Goal: Check status

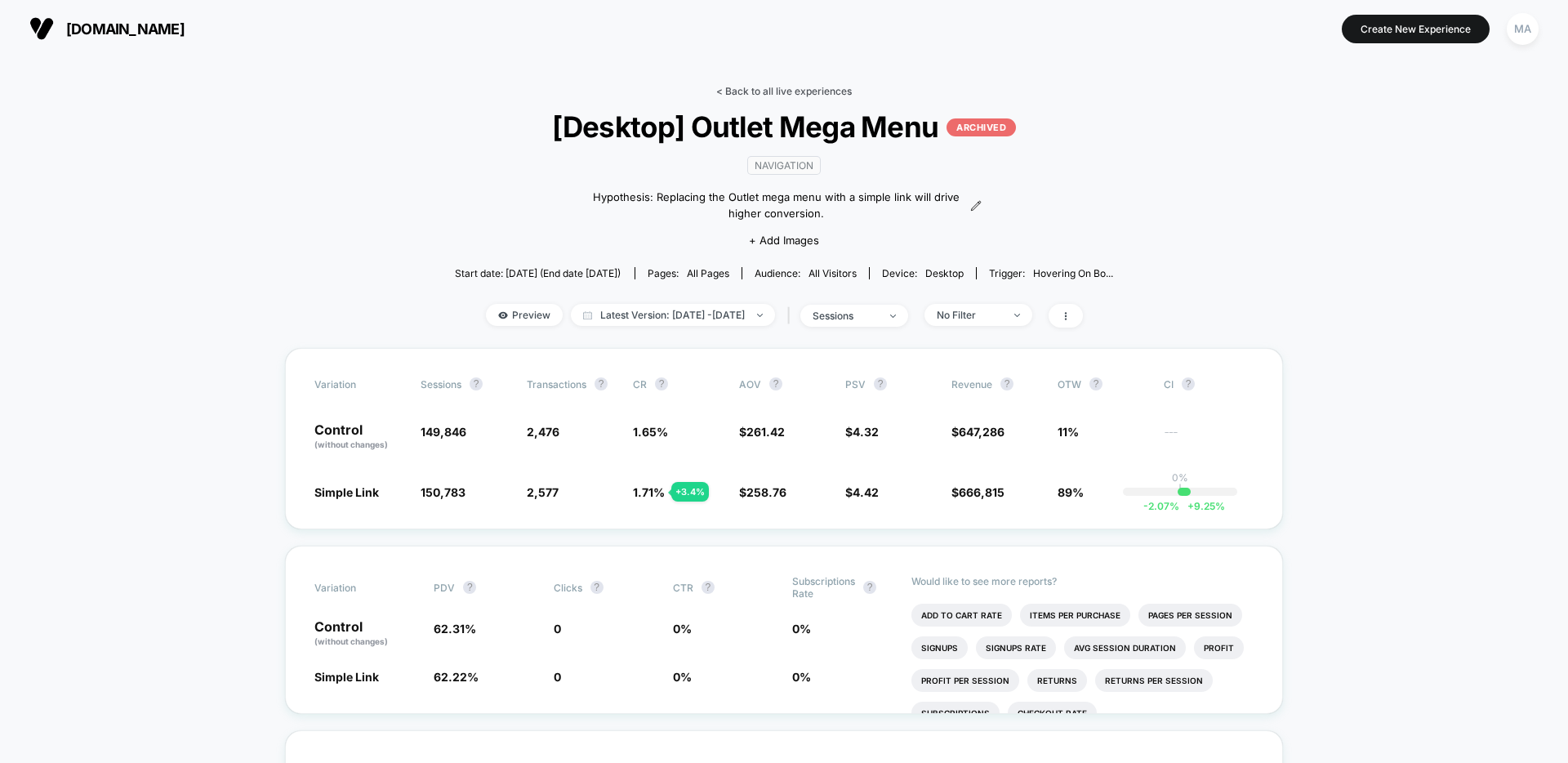
click at [754, 90] on link "< Back to all live experiences" at bounding box center [784, 90] width 136 height 12
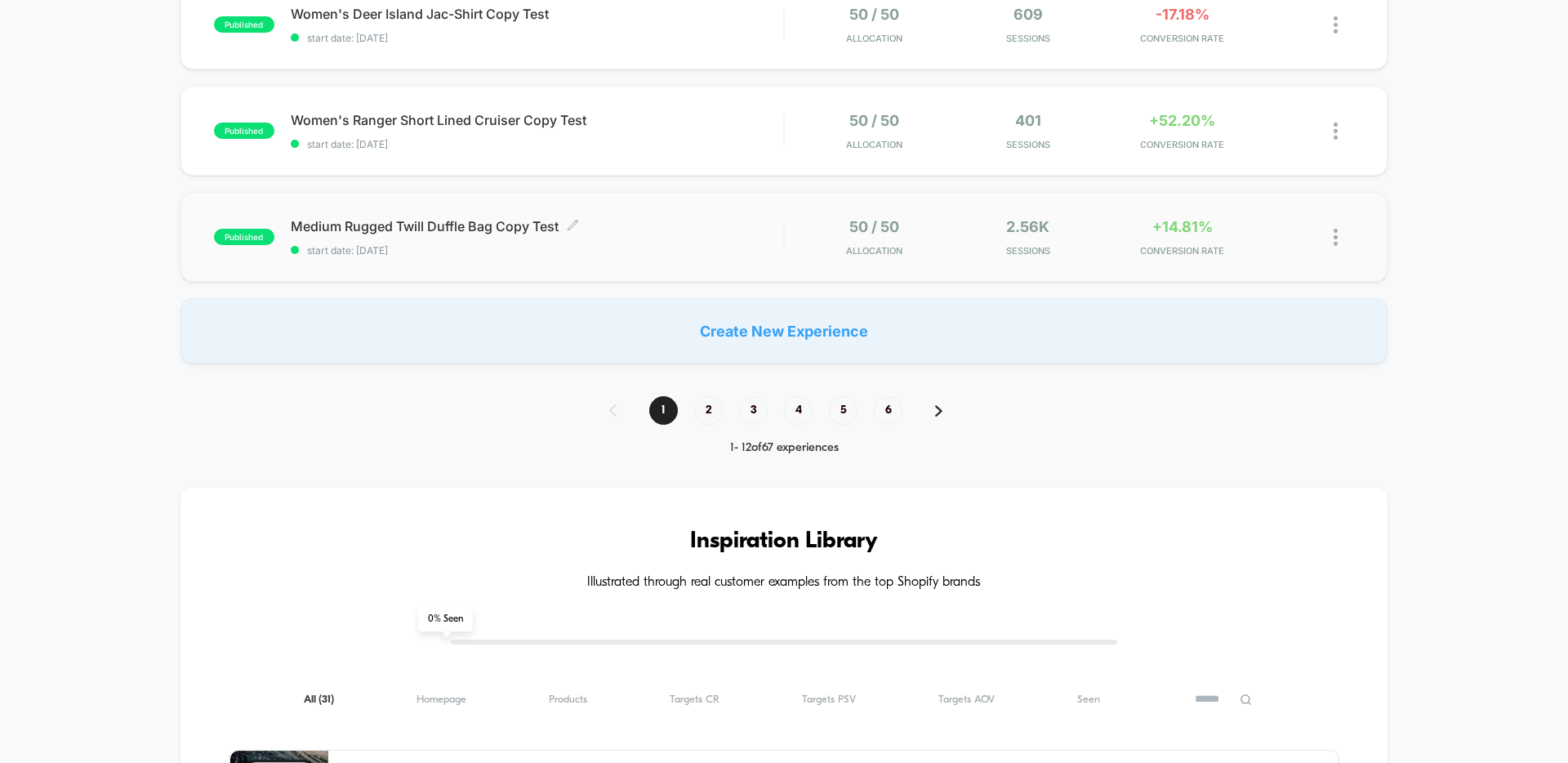
scroll to position [1153, 0]
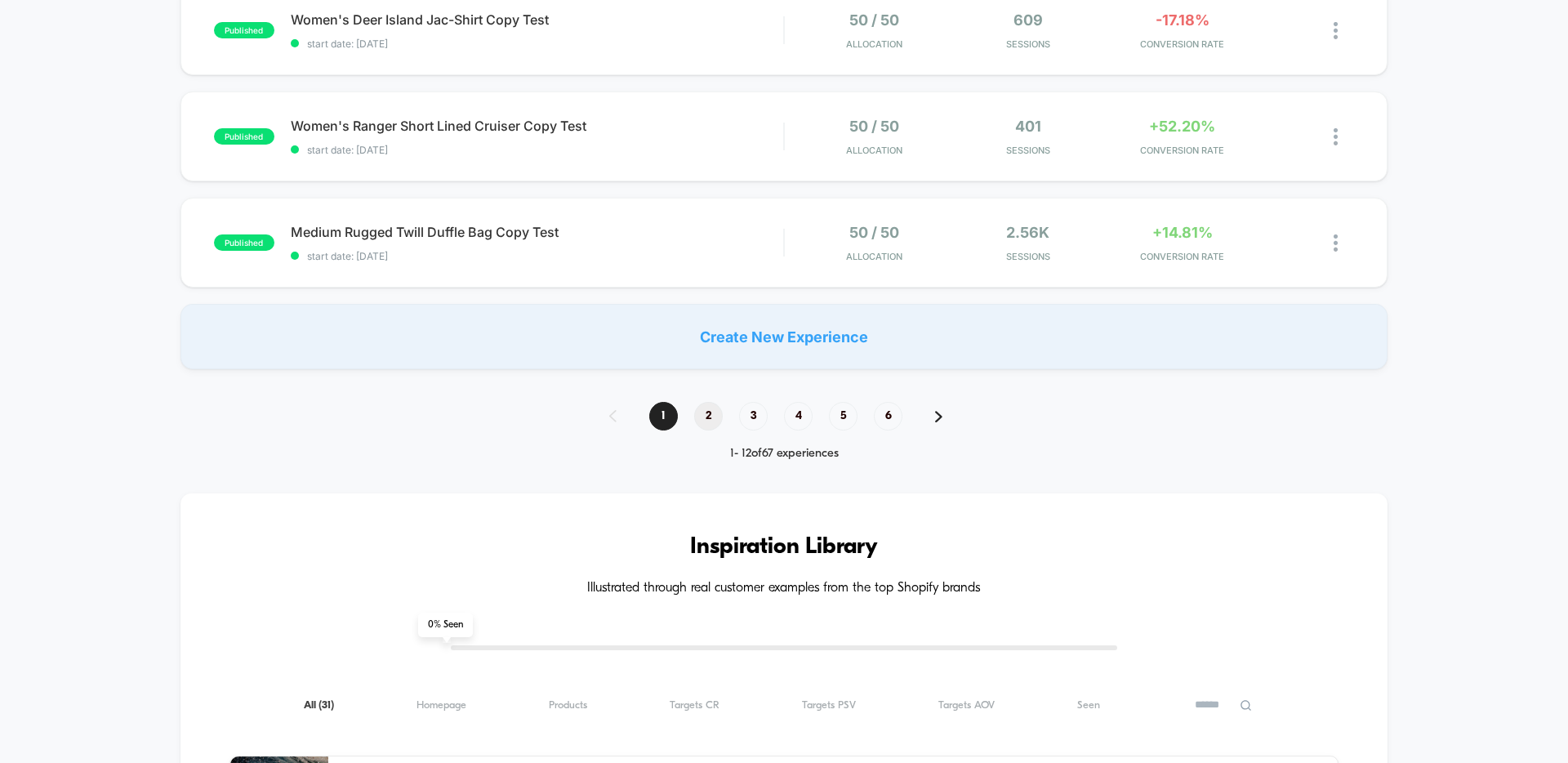
click at [709, 411] on span "2" at bounding box center [709, 416] width 29 height 29
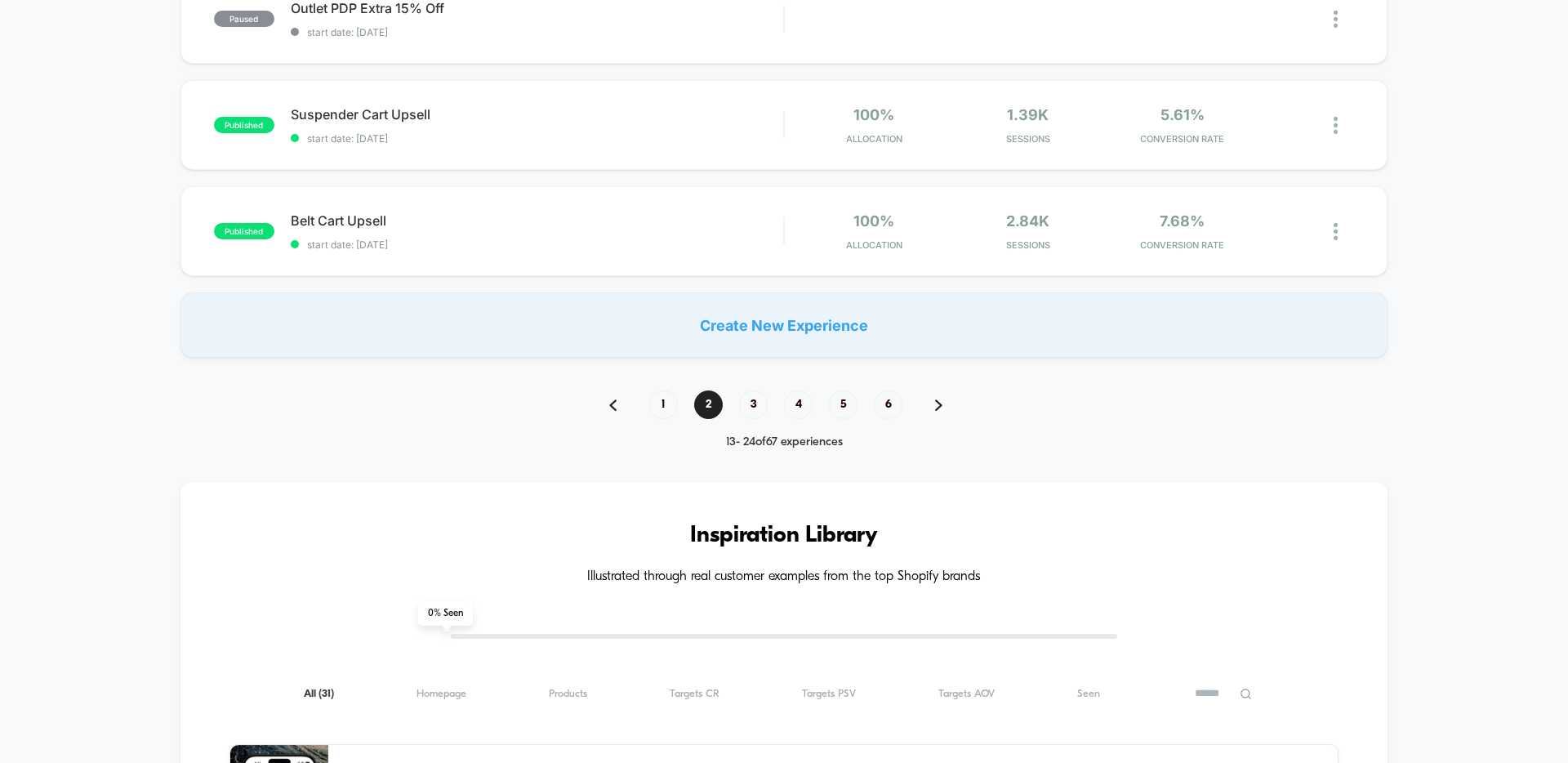
scroll to position [1102, 0]
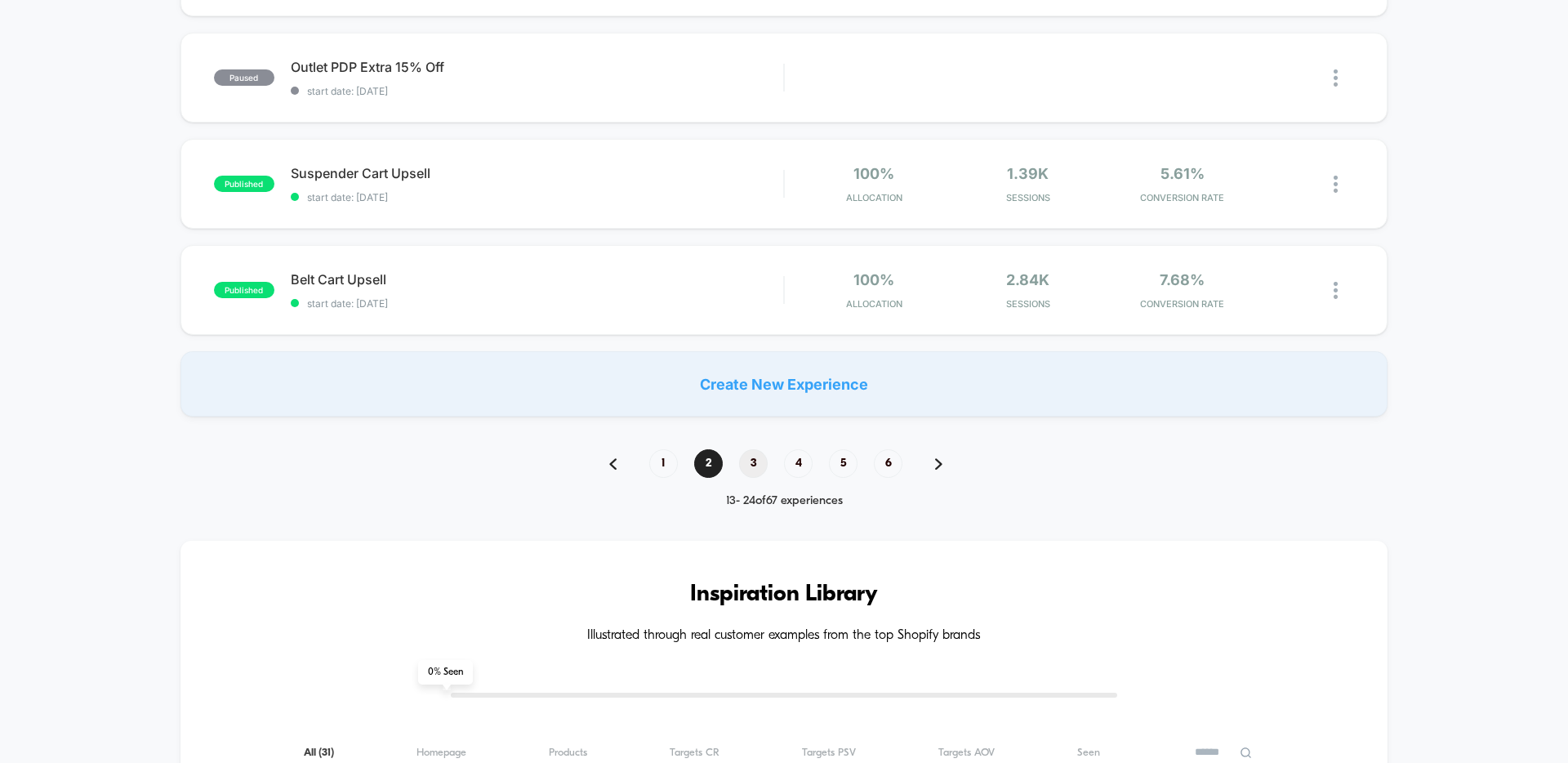
click at [750, 461] on span "3" at bounding box center [753, 463] width 29 height 29
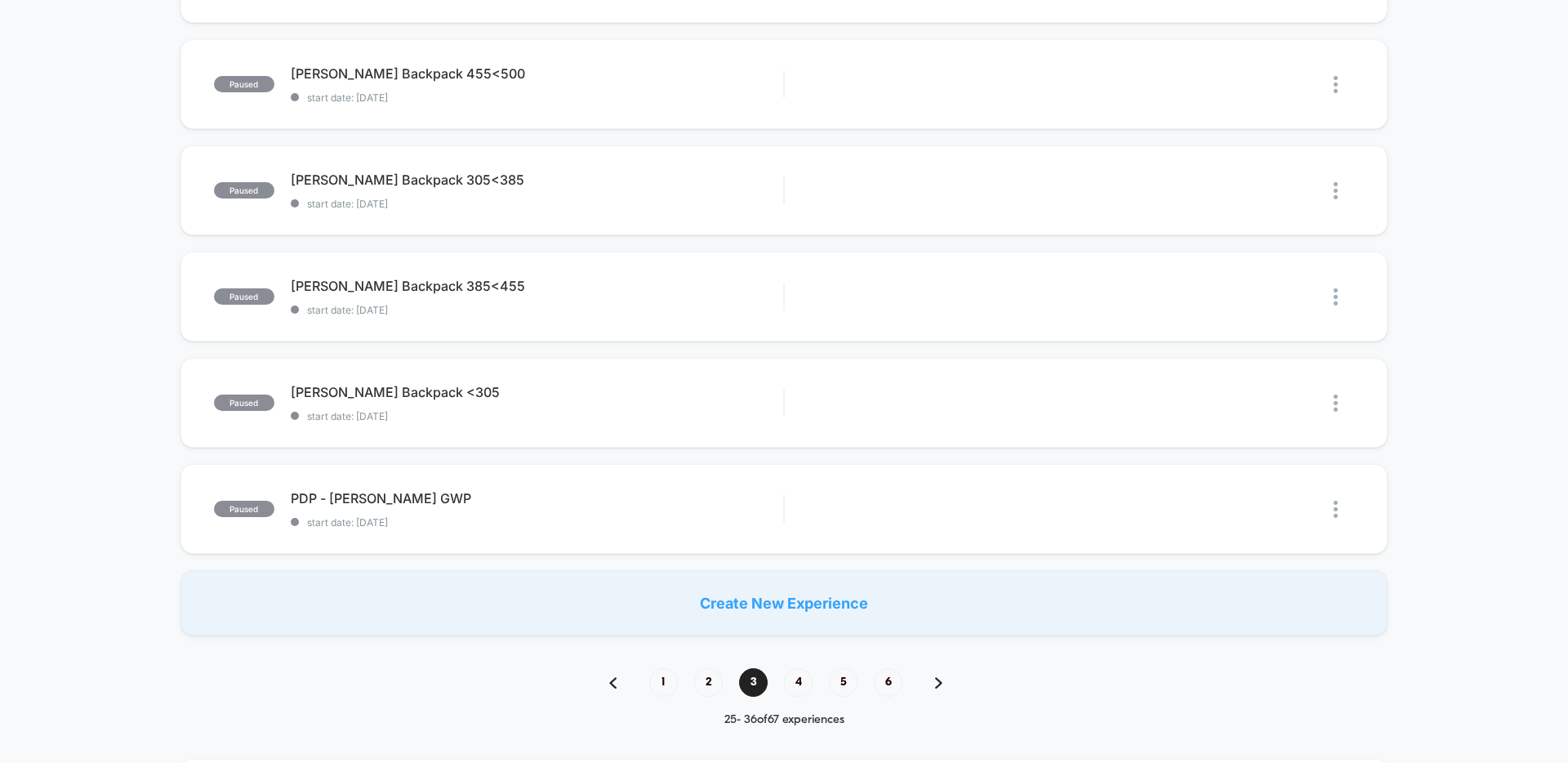
scroll to position [897, 0]
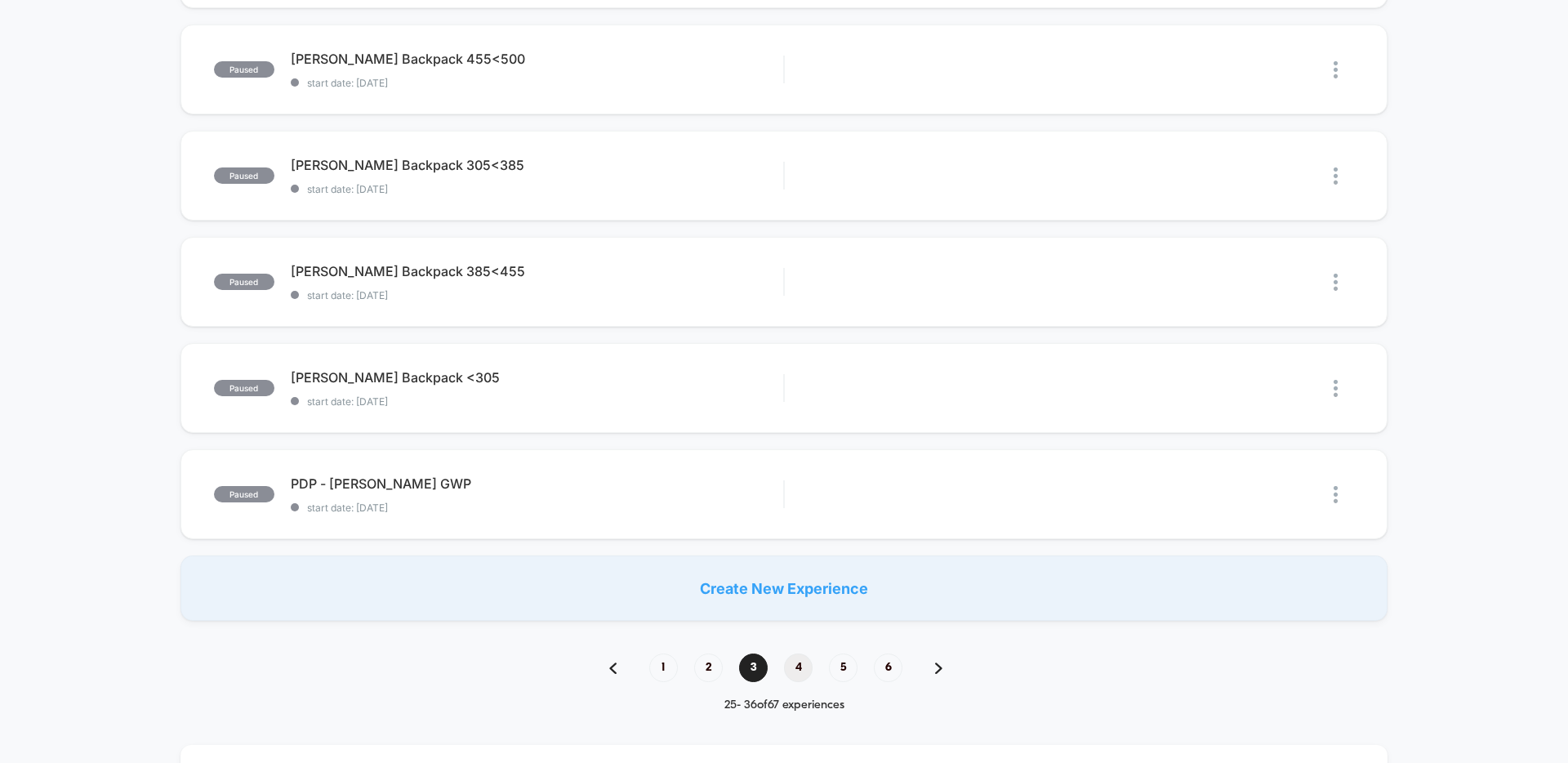
click at [791, 670] on span "4" at bounding box center [798, 668] width 29 height 29
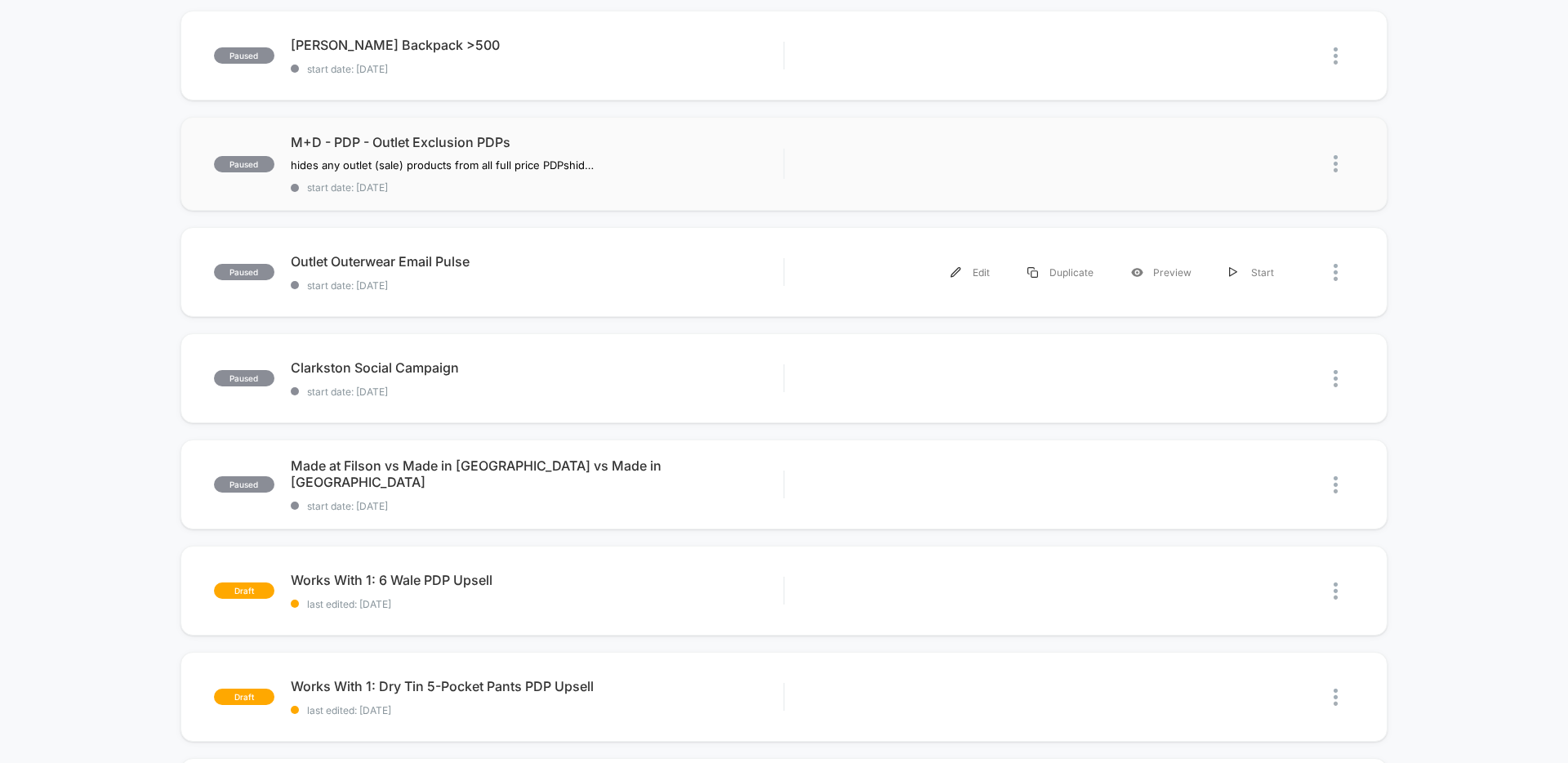
scroll to position [178, 0]
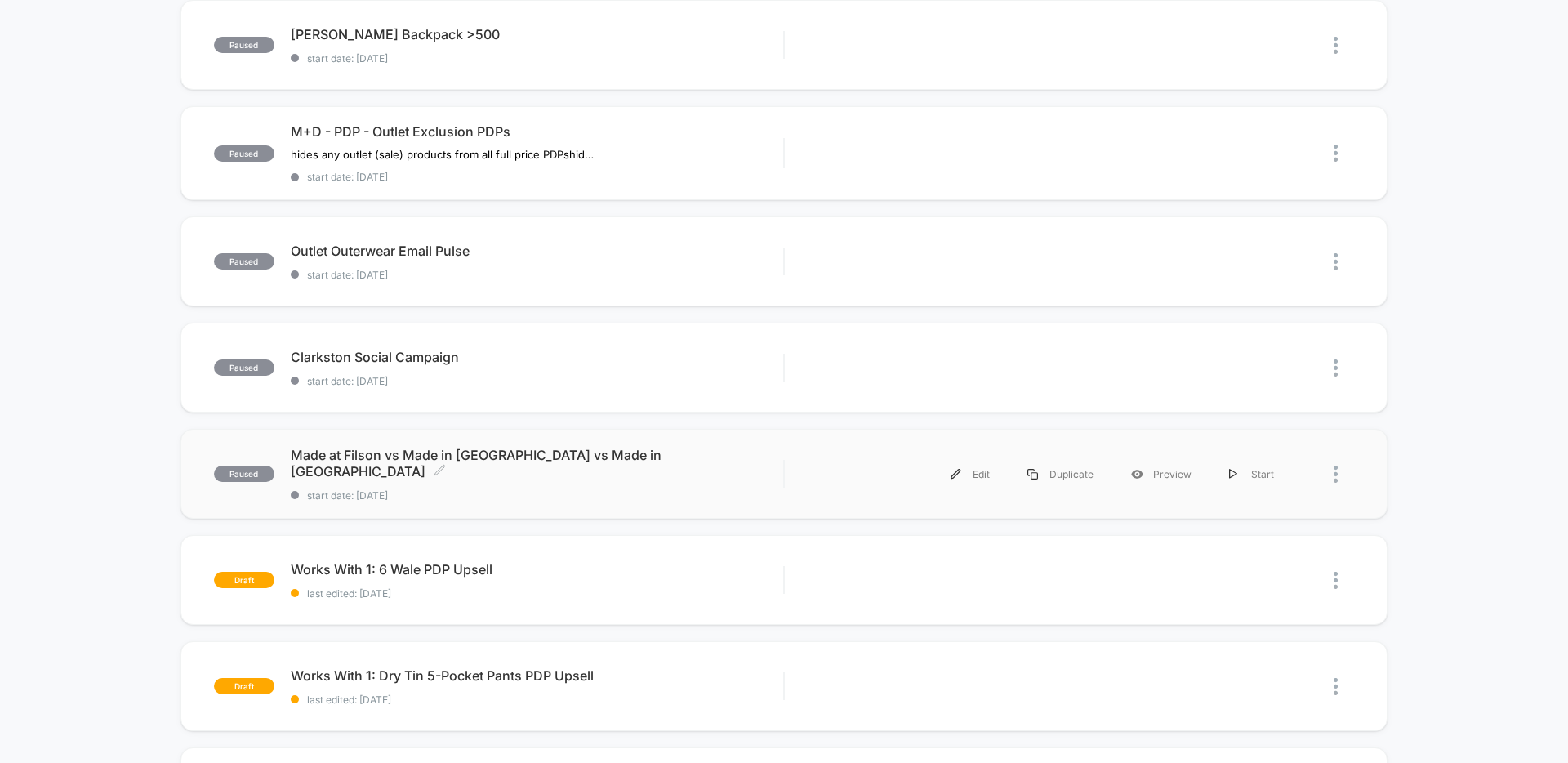
click at [506, 471] on span "Made at Filson vs Made in [GEOGRAPHIC_DATA] vs Made in [GEOGRAPHIC_DATA] Click …" at bounding box center [538, 462] width 493 height 33
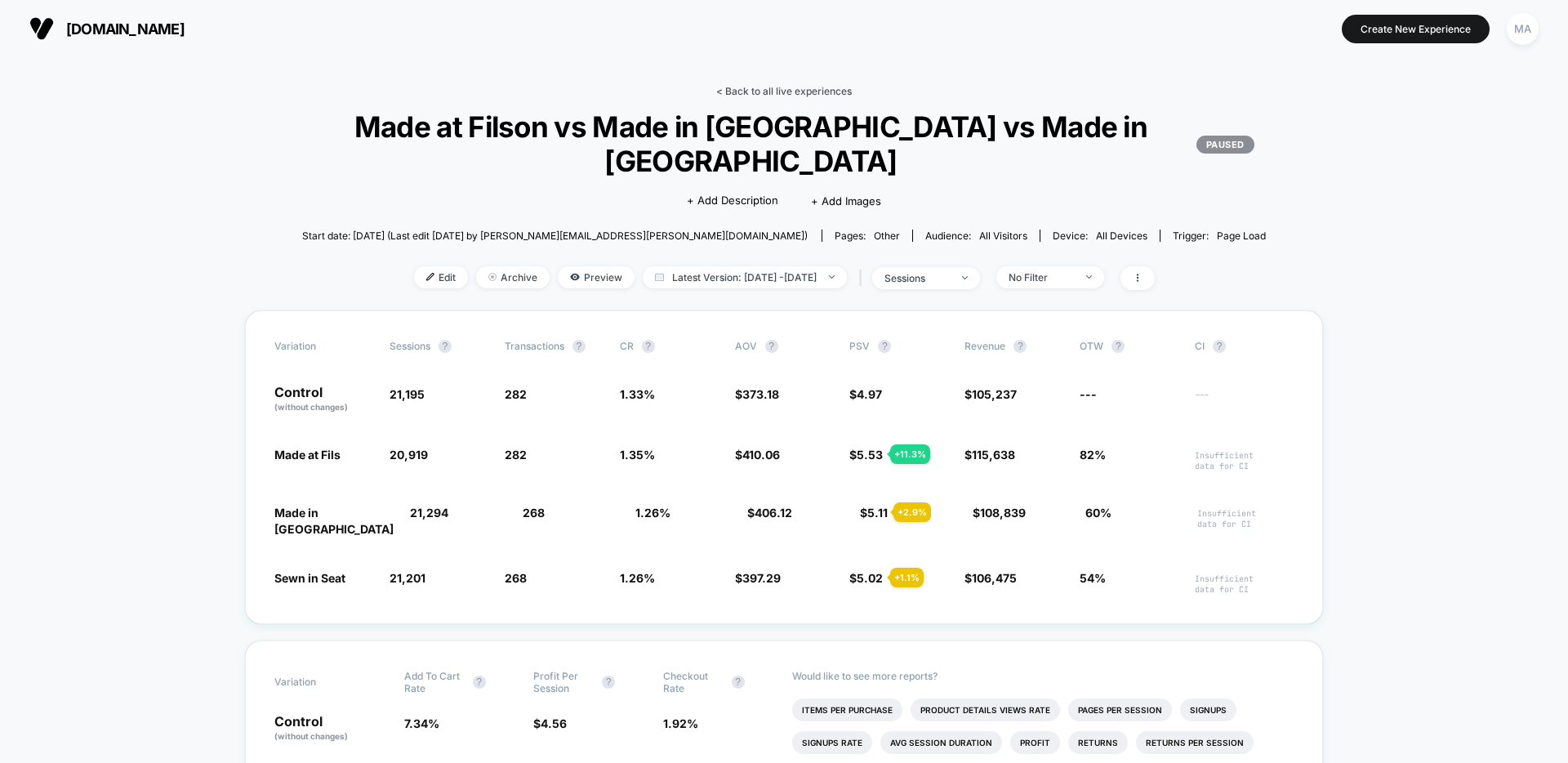
click at [772, 88] on link "< Back to all live experiences" at bounding box center [784, 90] width 136 height 12
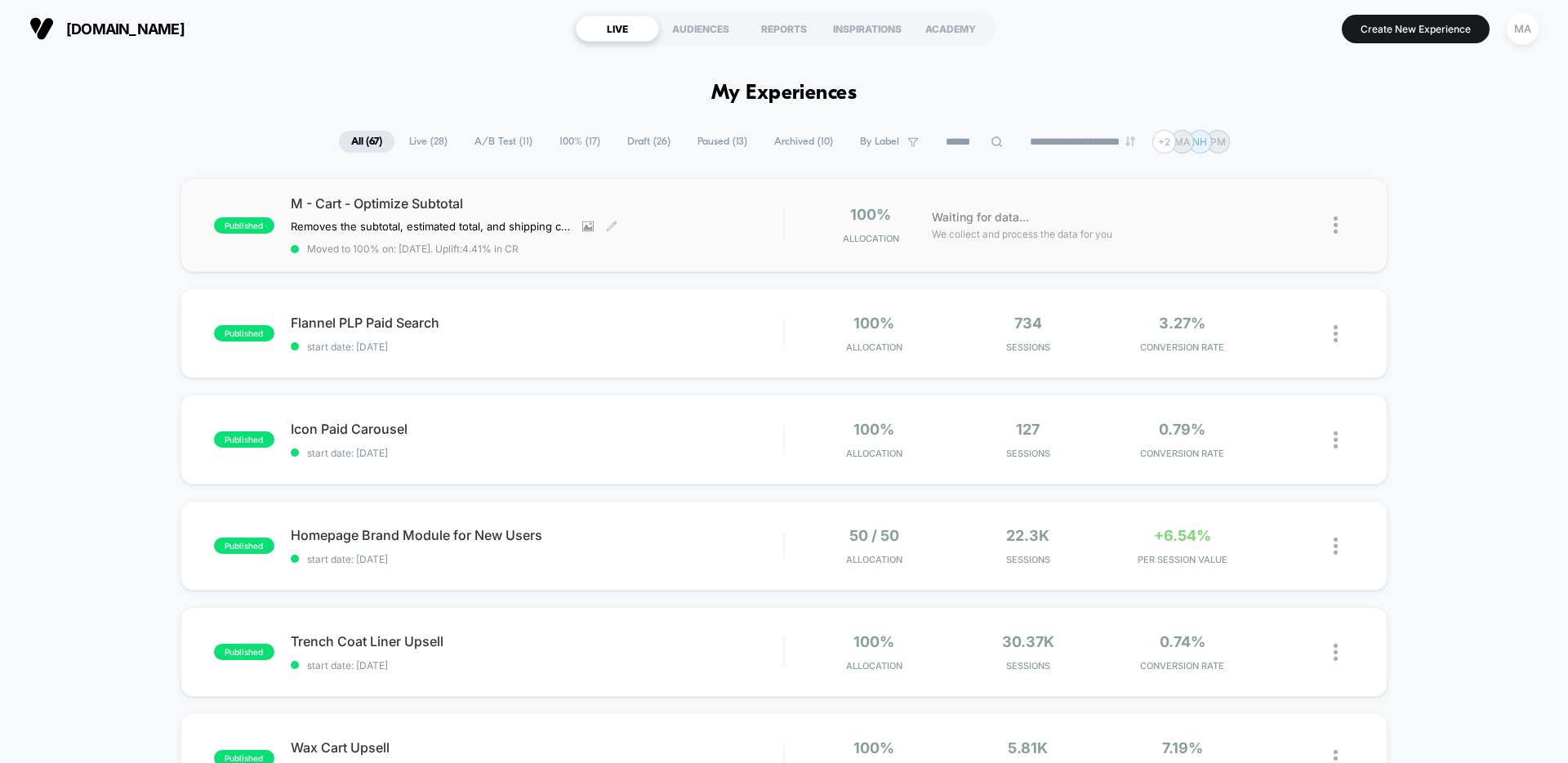
click at [703, 226] on div "M - Cart - Optimize Subtotal Removes the subtotal, estimated total, and shippin…" at bounding box center [538, 225] width 493 height 60
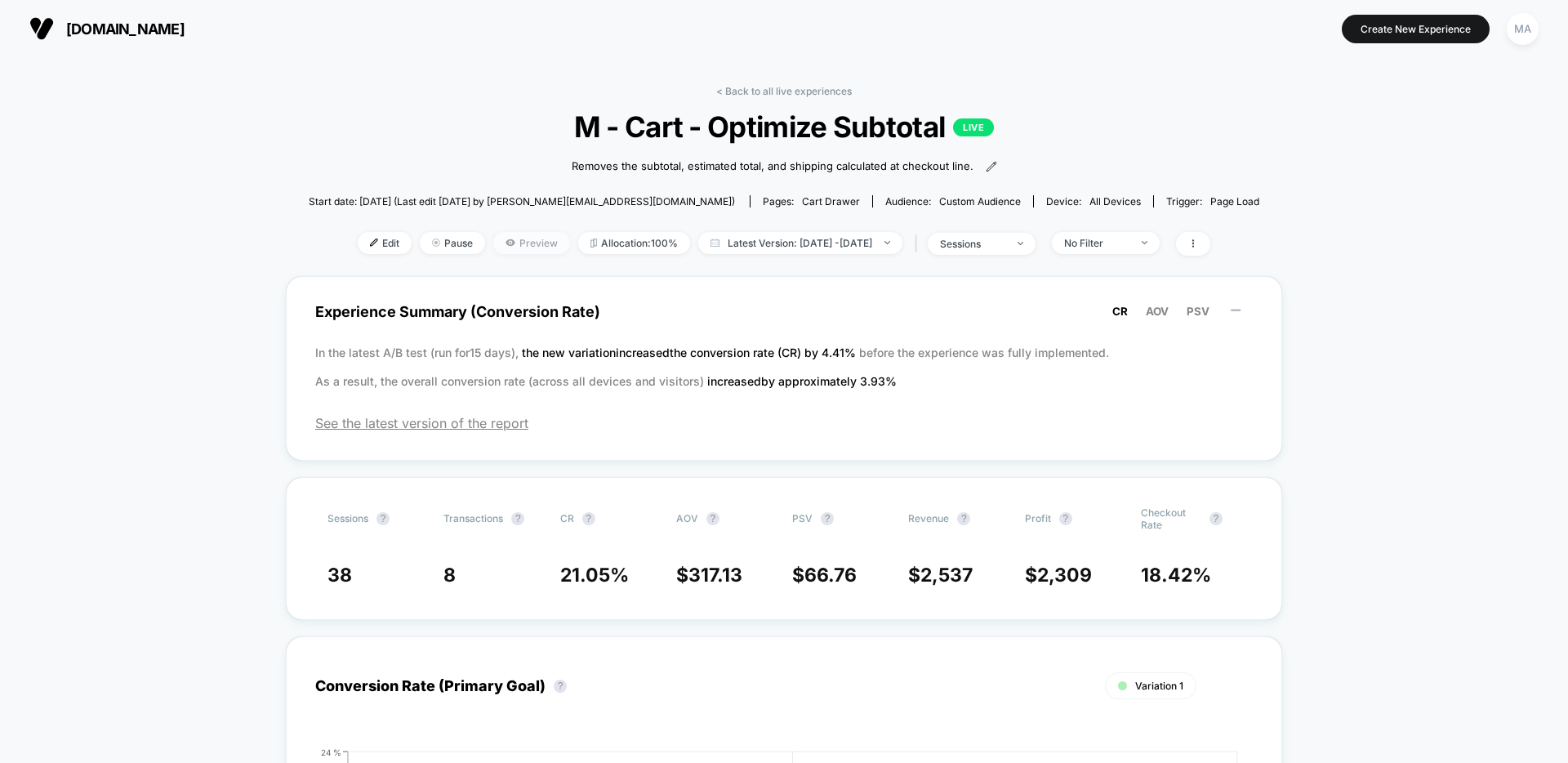
click at [493, 240] on span "Preview" at bounding box center [531, 243] width 77 height 22
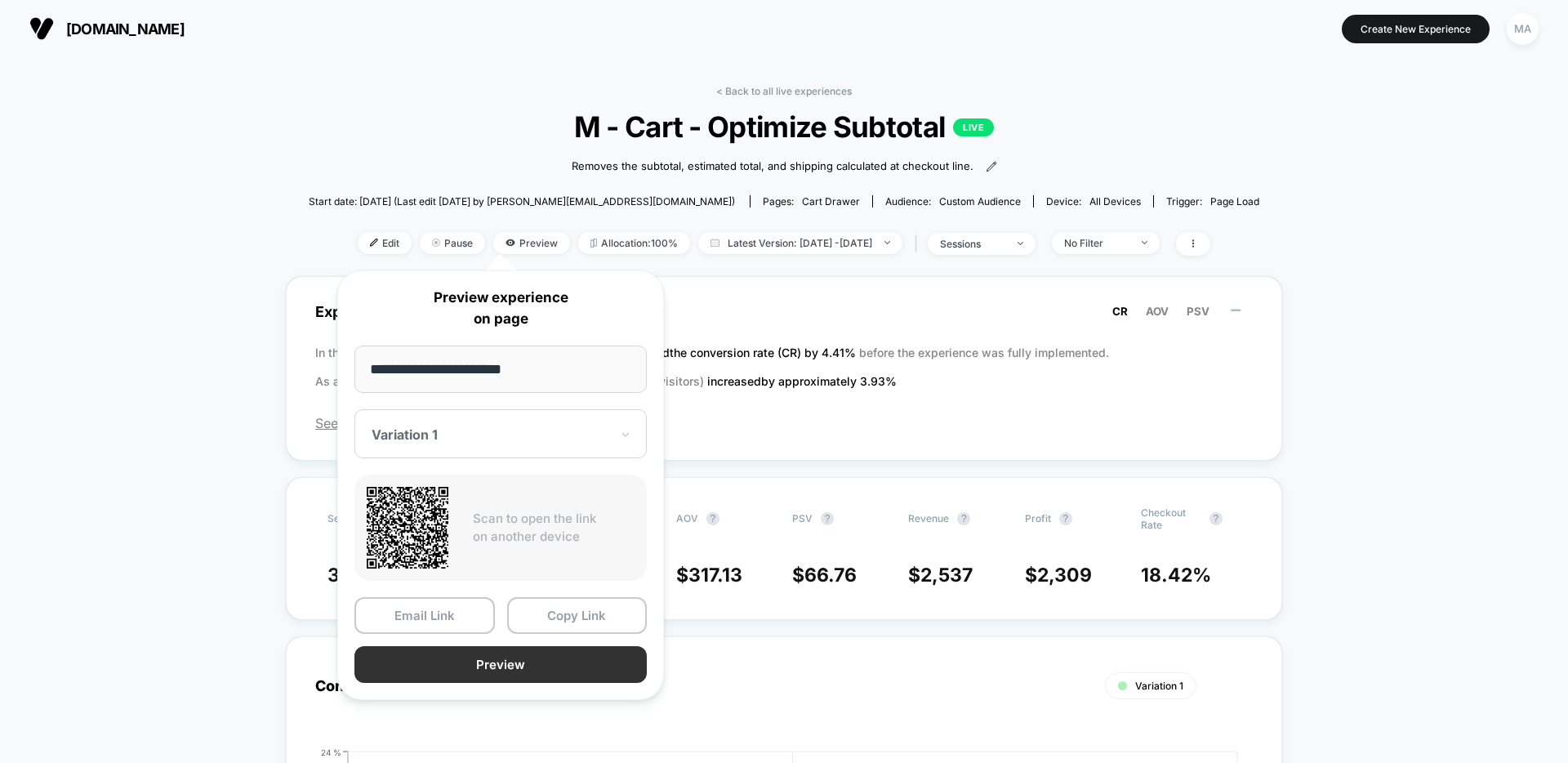
click at [480, 663] on button "Preview" at bounding box center [500, 665] width 292 height 37
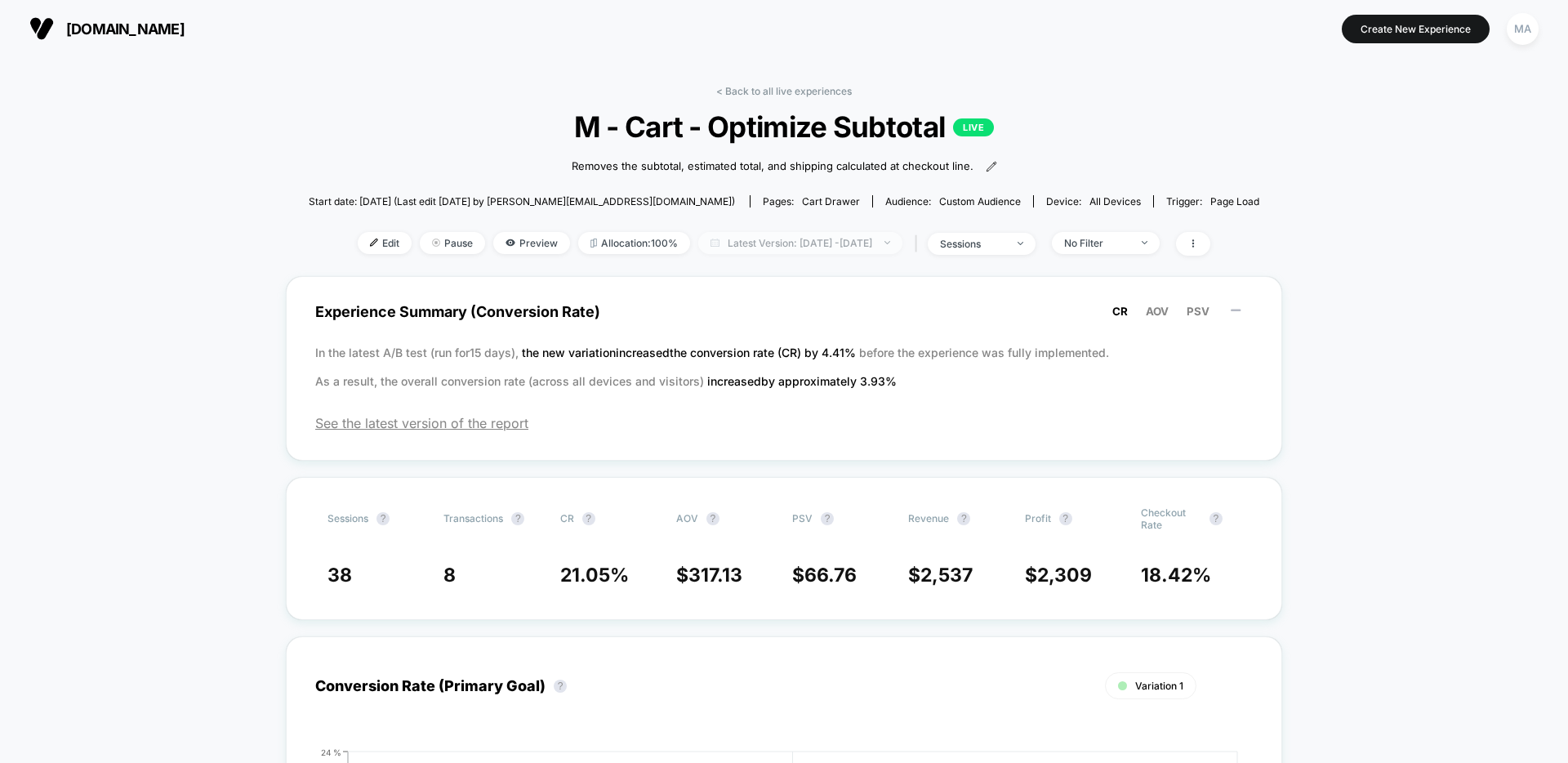
click at [822, 247] on span "Latest Version: [DATE] - [DATE]" at bounding box center [801, 243] width 205 height 22
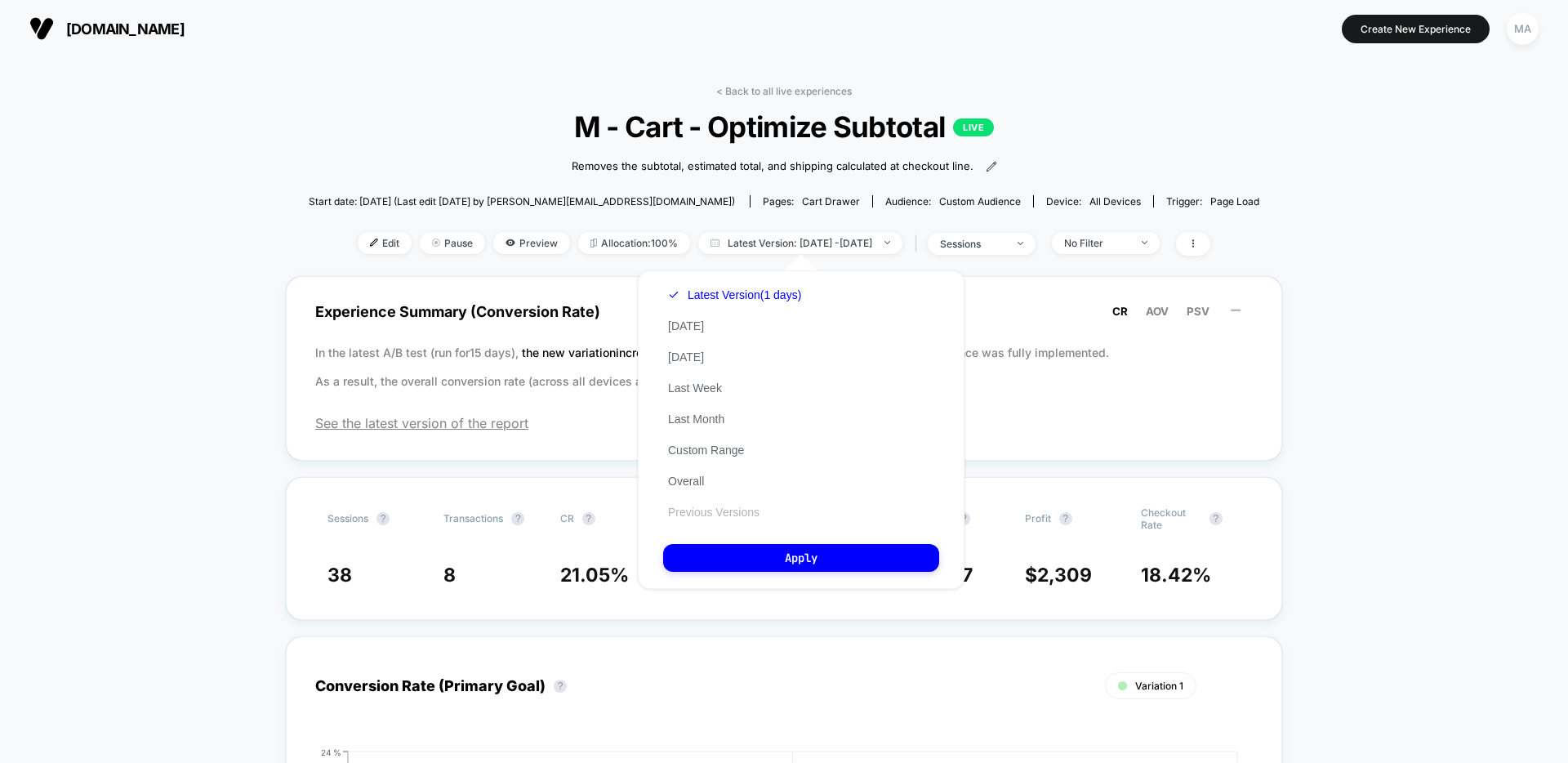
click at [682, 512] on button "Previous Versions" at bounding box center [713, 513] width 101 height 15
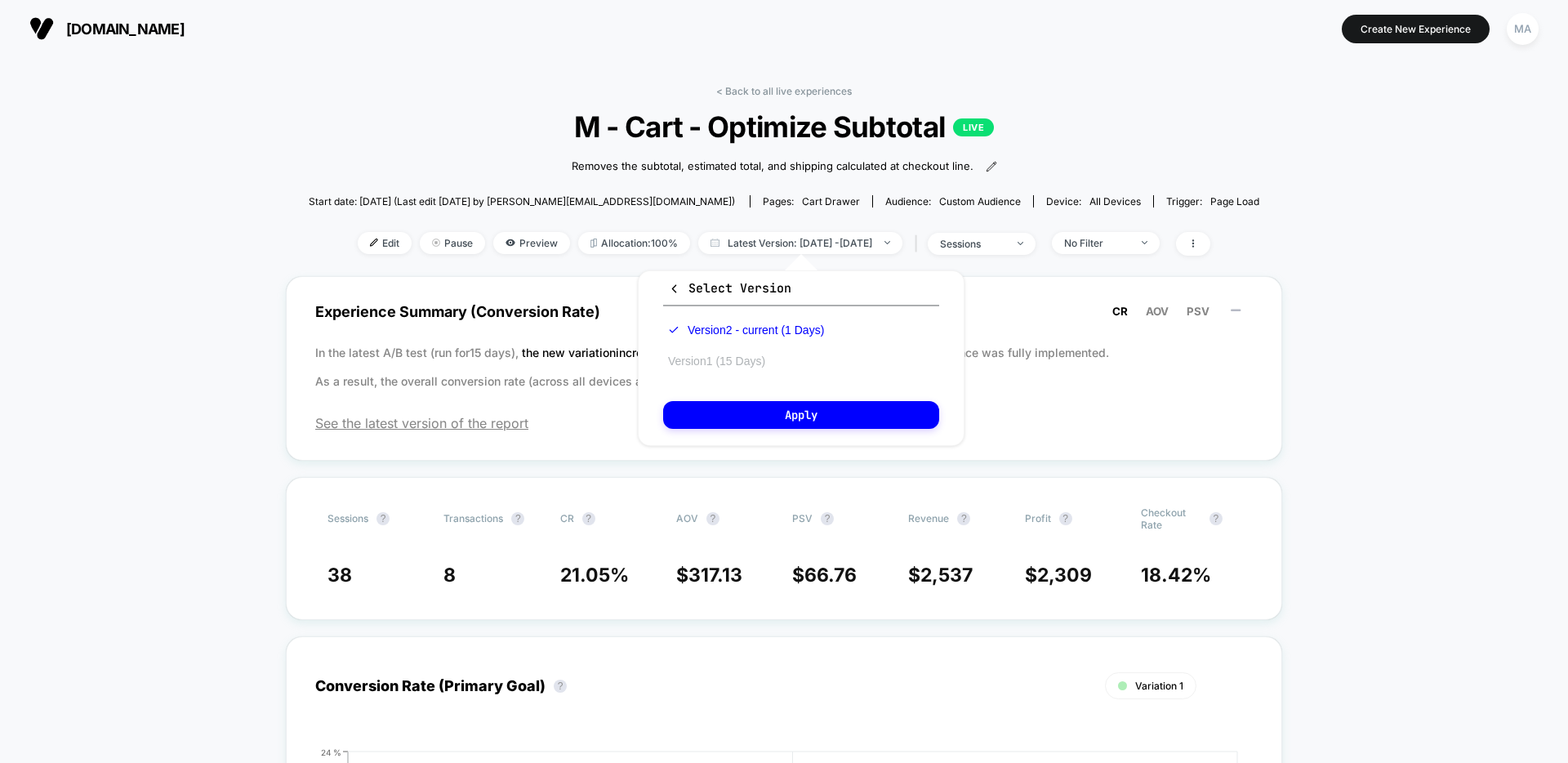
click at [712, 359] on button "Version 1 (15 Days)" at bounding box center [716, 361] width 107 height 15
click at [758, 416] on button "Apply" at bounding box center [801, 415] width 276 height 28
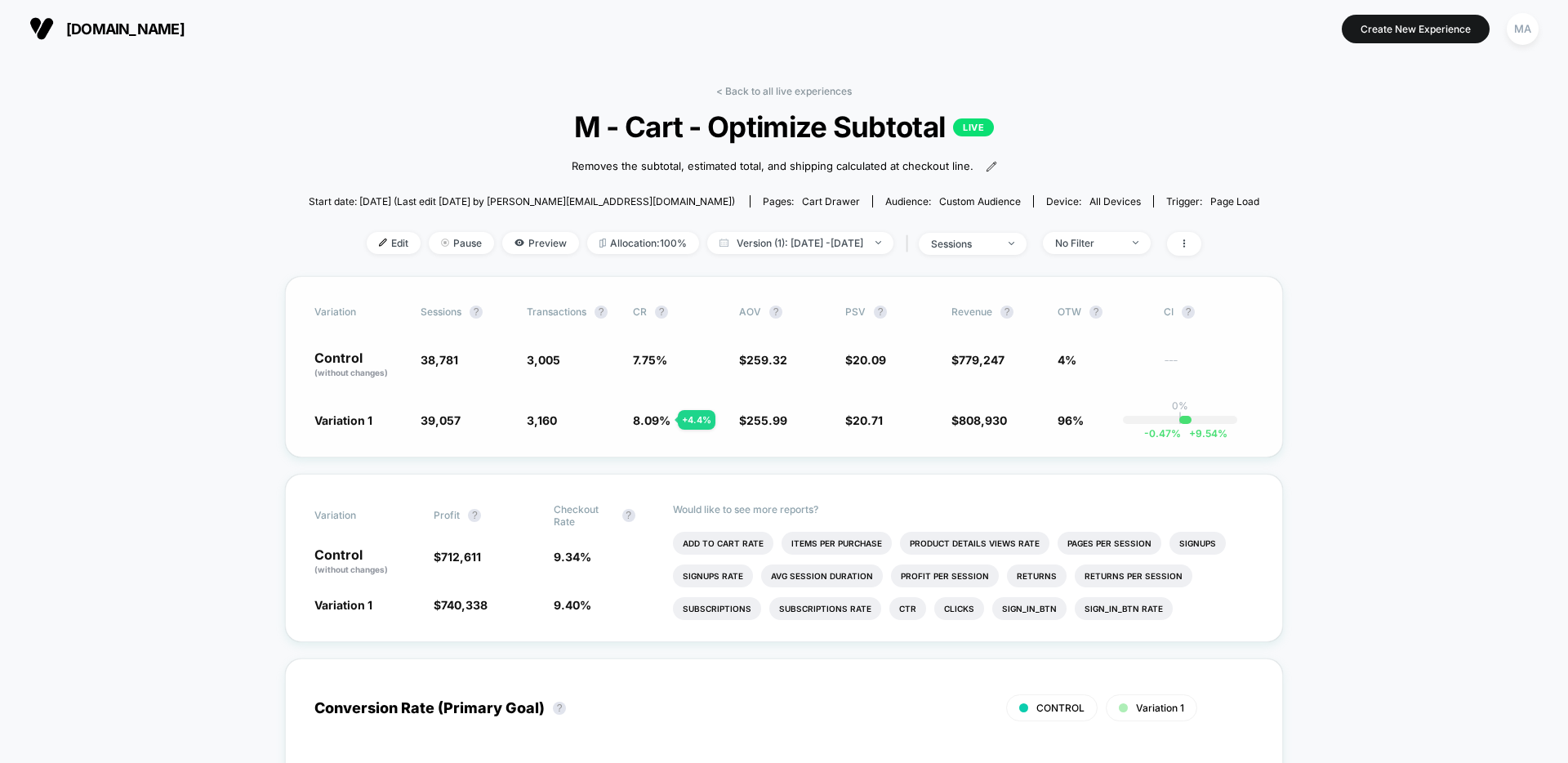
click at [364, 381] on div "Variation Sessions ? Transactions ? CR ? AOV ? PSV ? Revenue ? OTW ? CI ? Contr…" at bounding box center [784, 367] width 998 height 181
click at [525, 247] on span "Preview" at bounding box center [540, 243] width 77 height 22
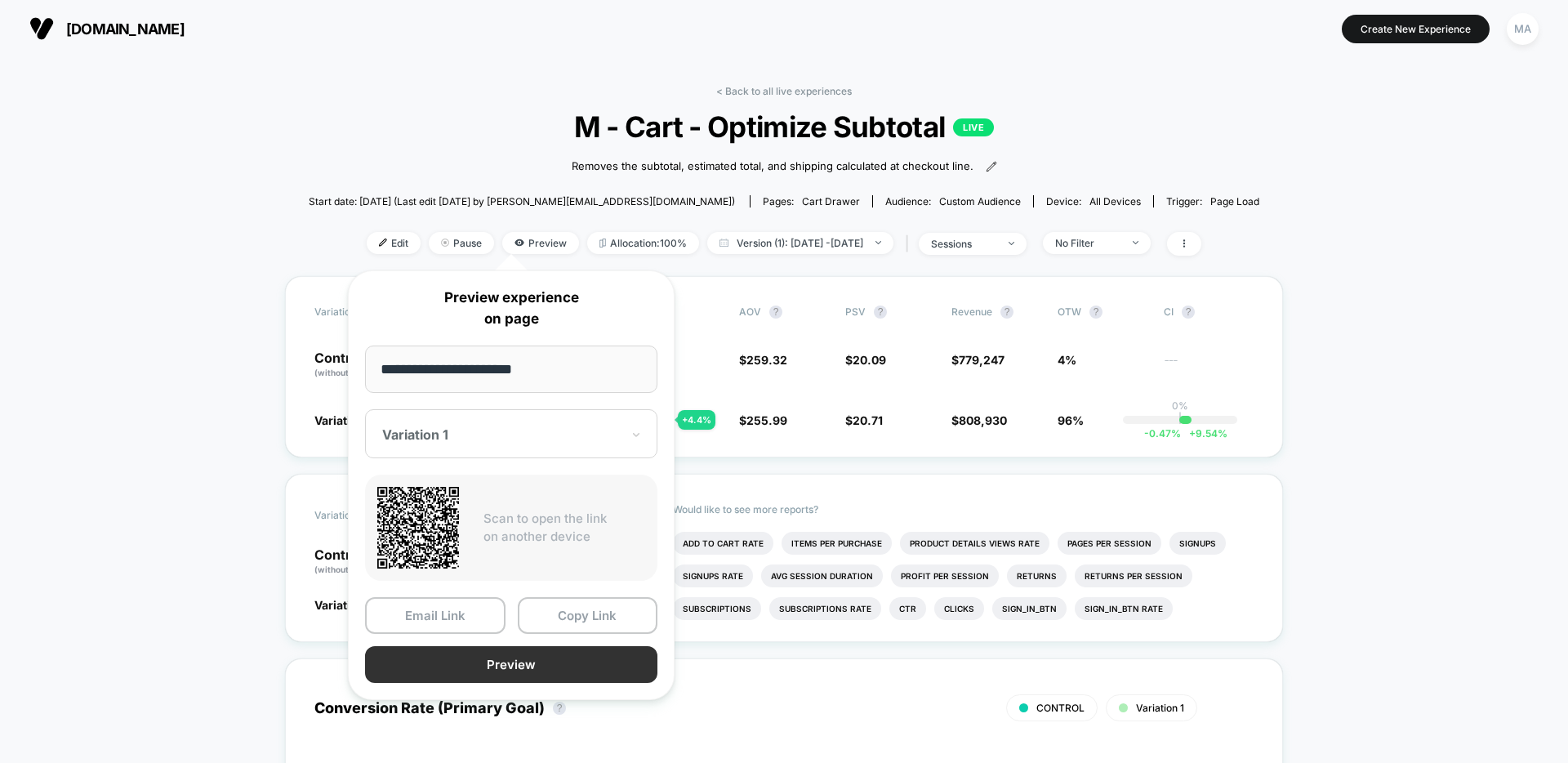
click at [476, 673] on button "Preview" at bounding box center [512, 665] width 292 height 37
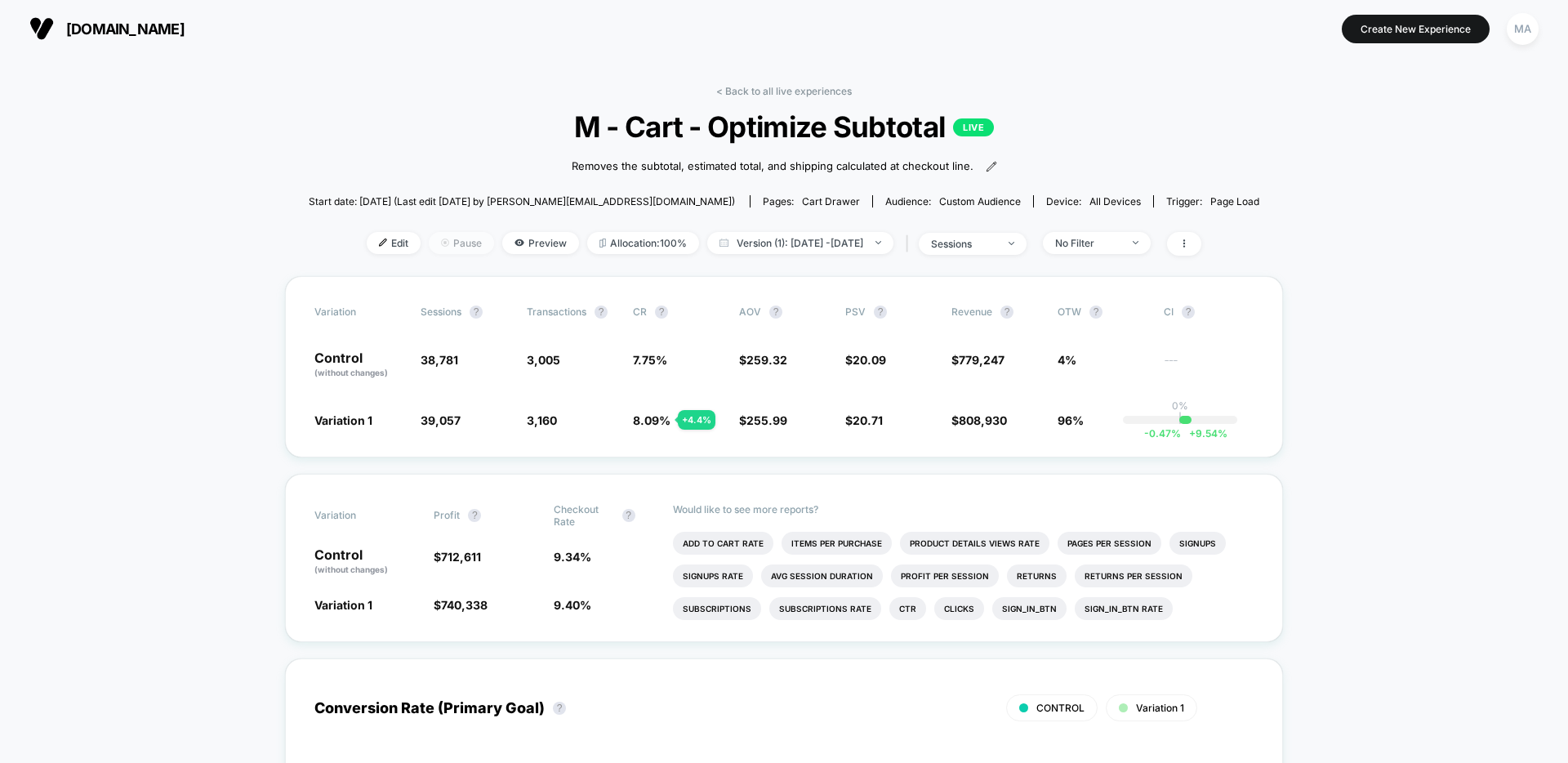
scroll to position [42, 0]
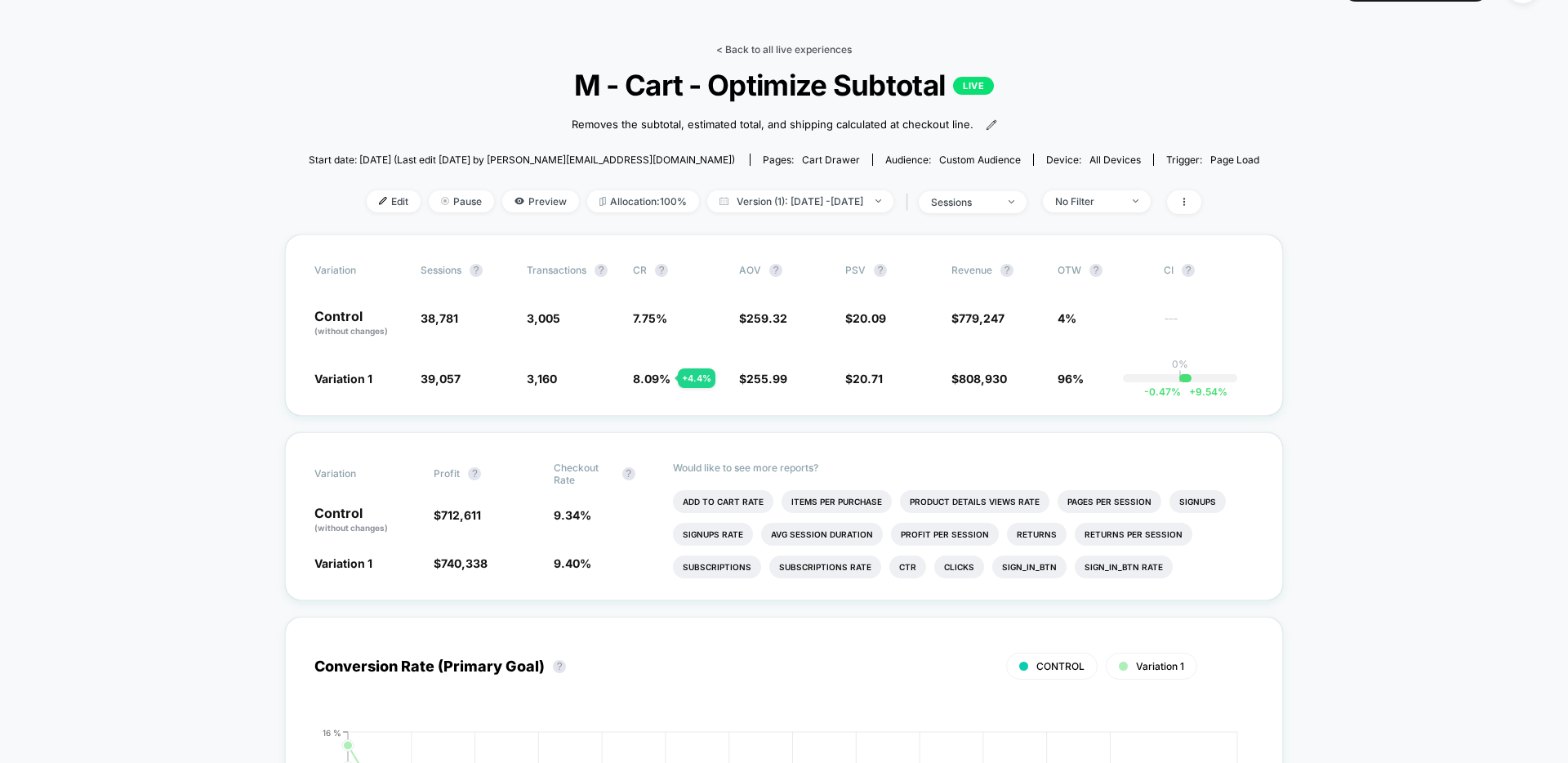
click at [774, 52] on link "< Back to all live experiences" at bounding box center [784, 49] width 136 height 12
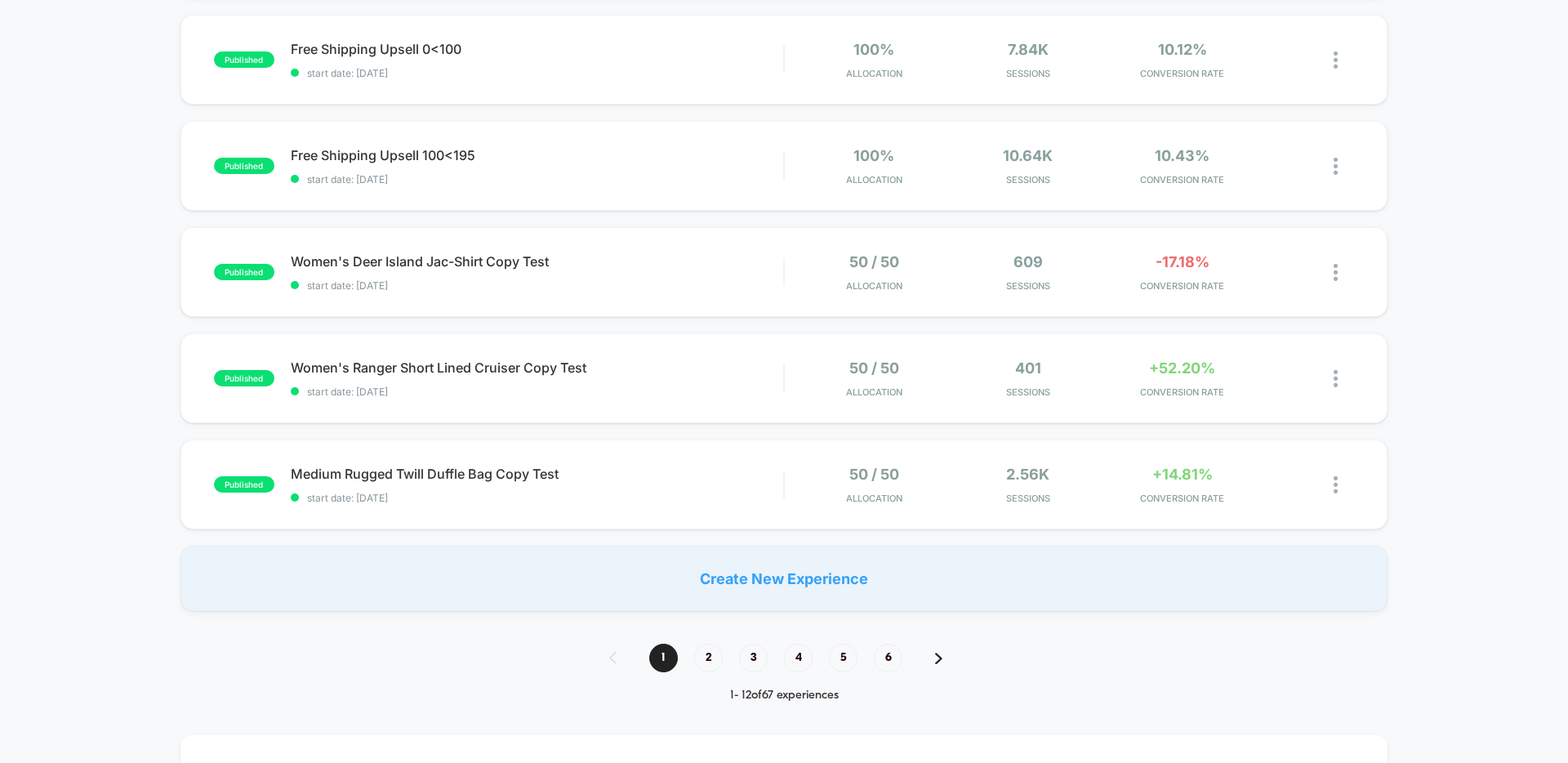
scroll to position [914, 0]
click at [708, 651] on span "2" at bounding box center [709, 655] width 29 height 29
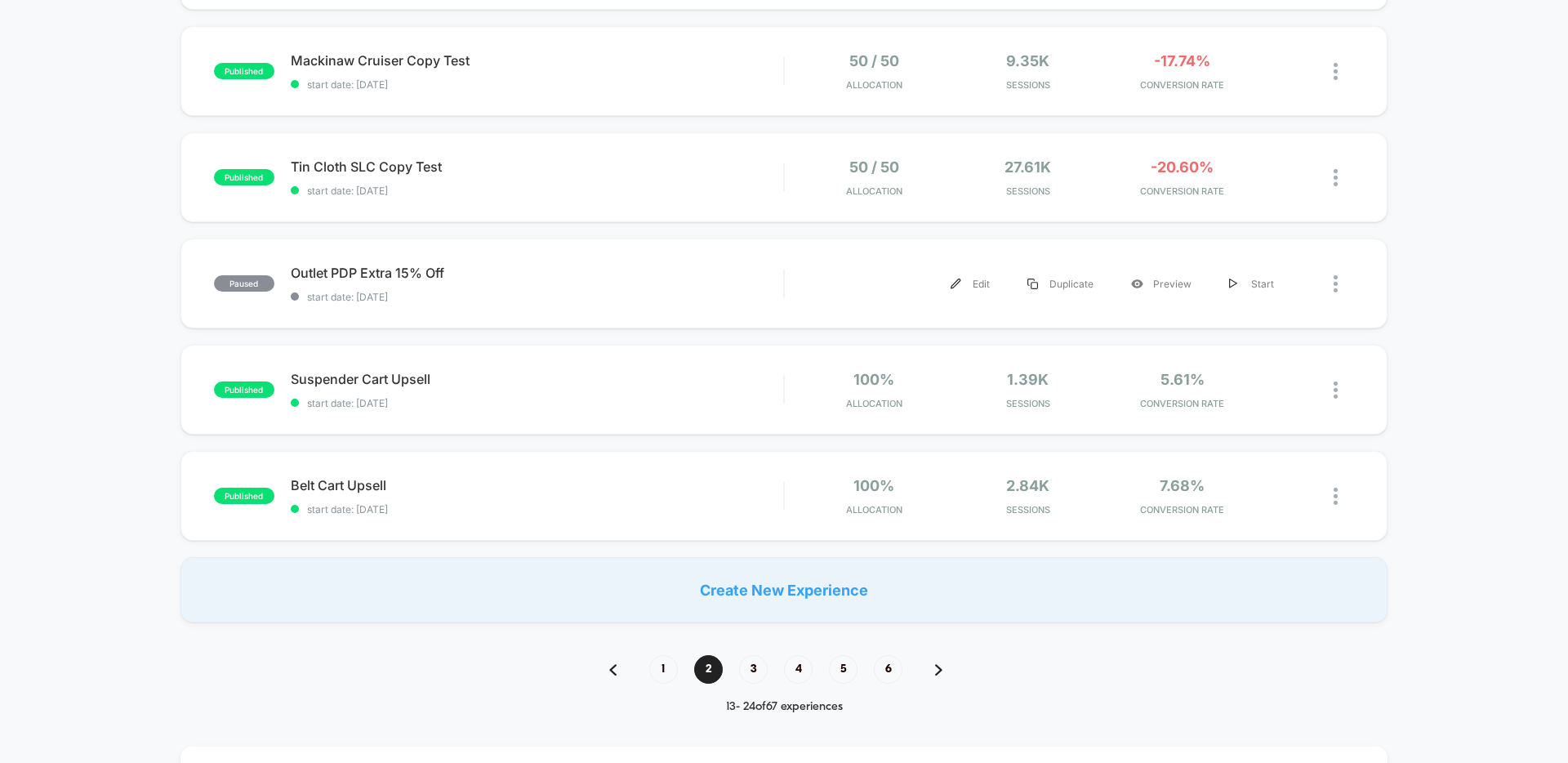
scroll to position [899, 0]
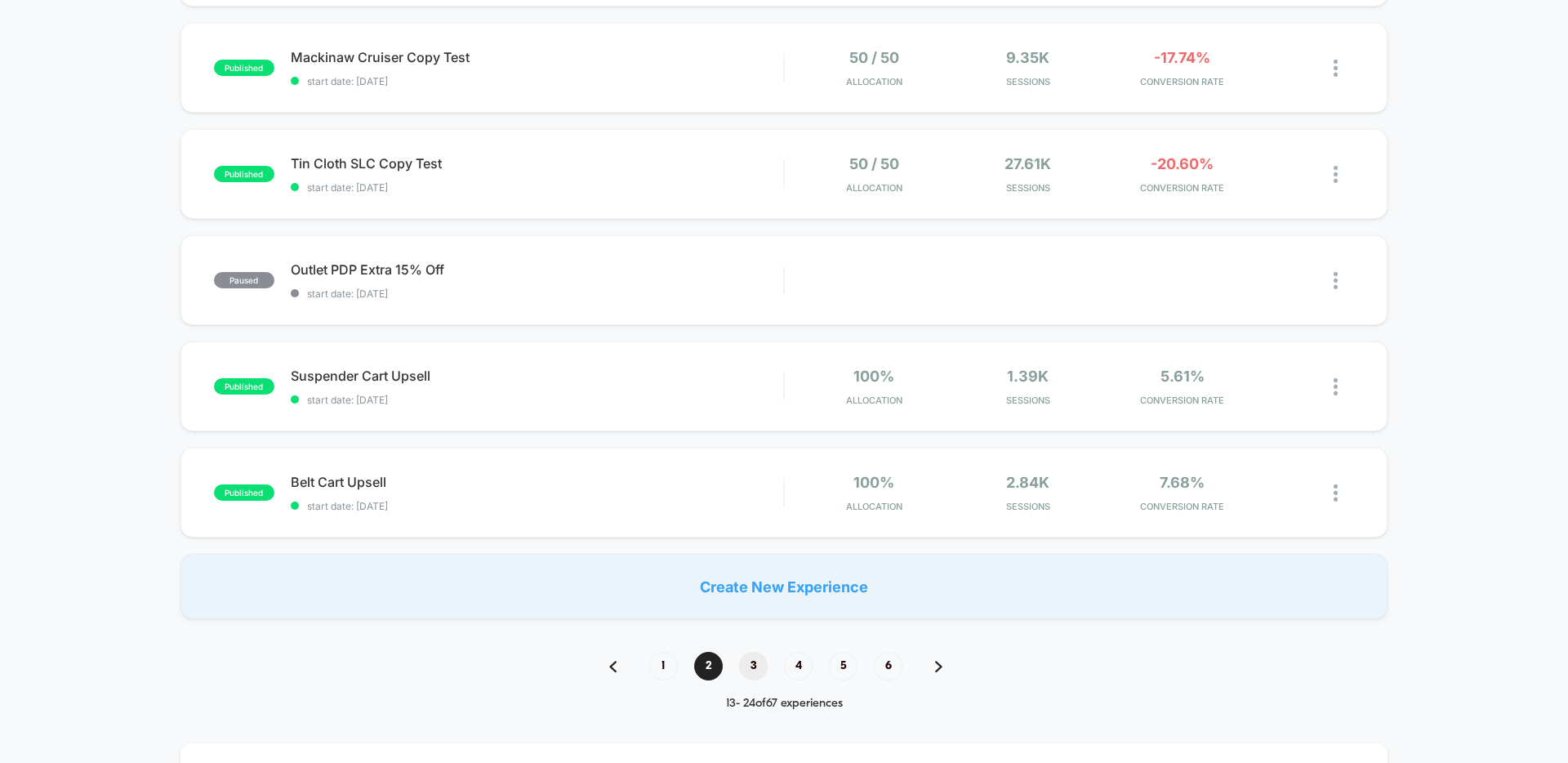
click at [750, 666] on span "3" at bounding box center [753, 666] width 29 height 29
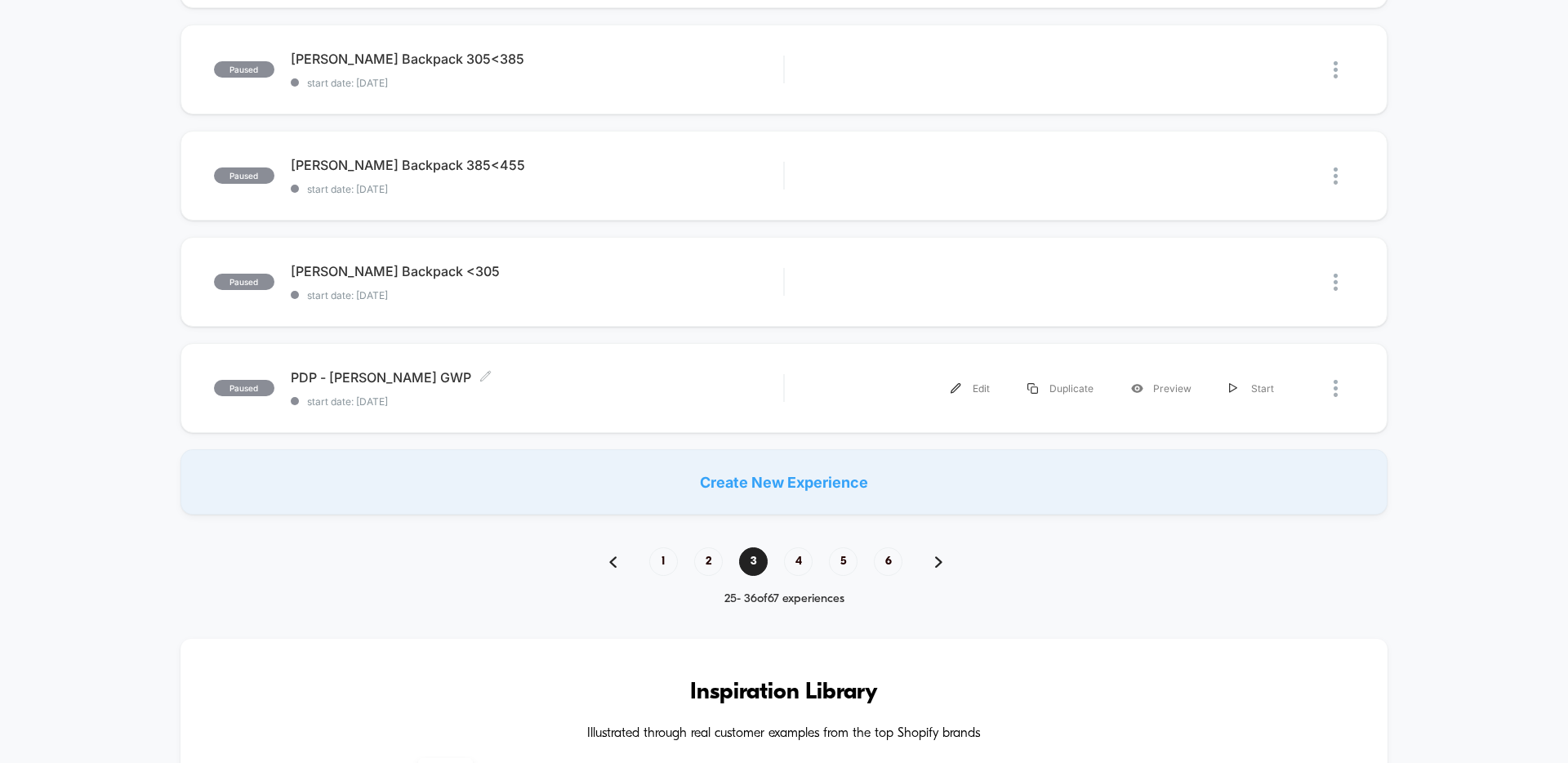
scroll to position [994, 0]
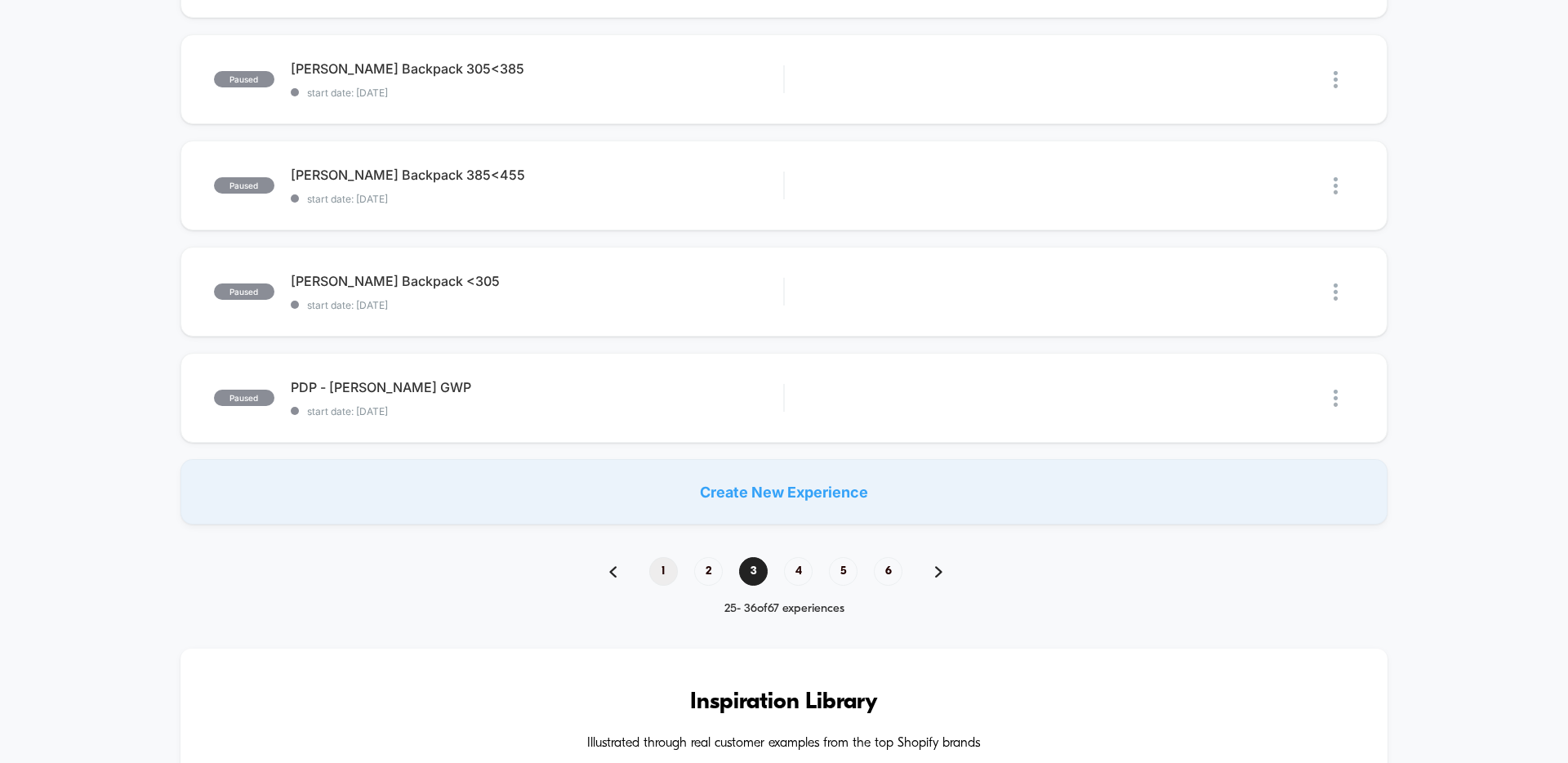
click at [660, 569] on span "1" at bounding box center [663, 571] width 29 height 29
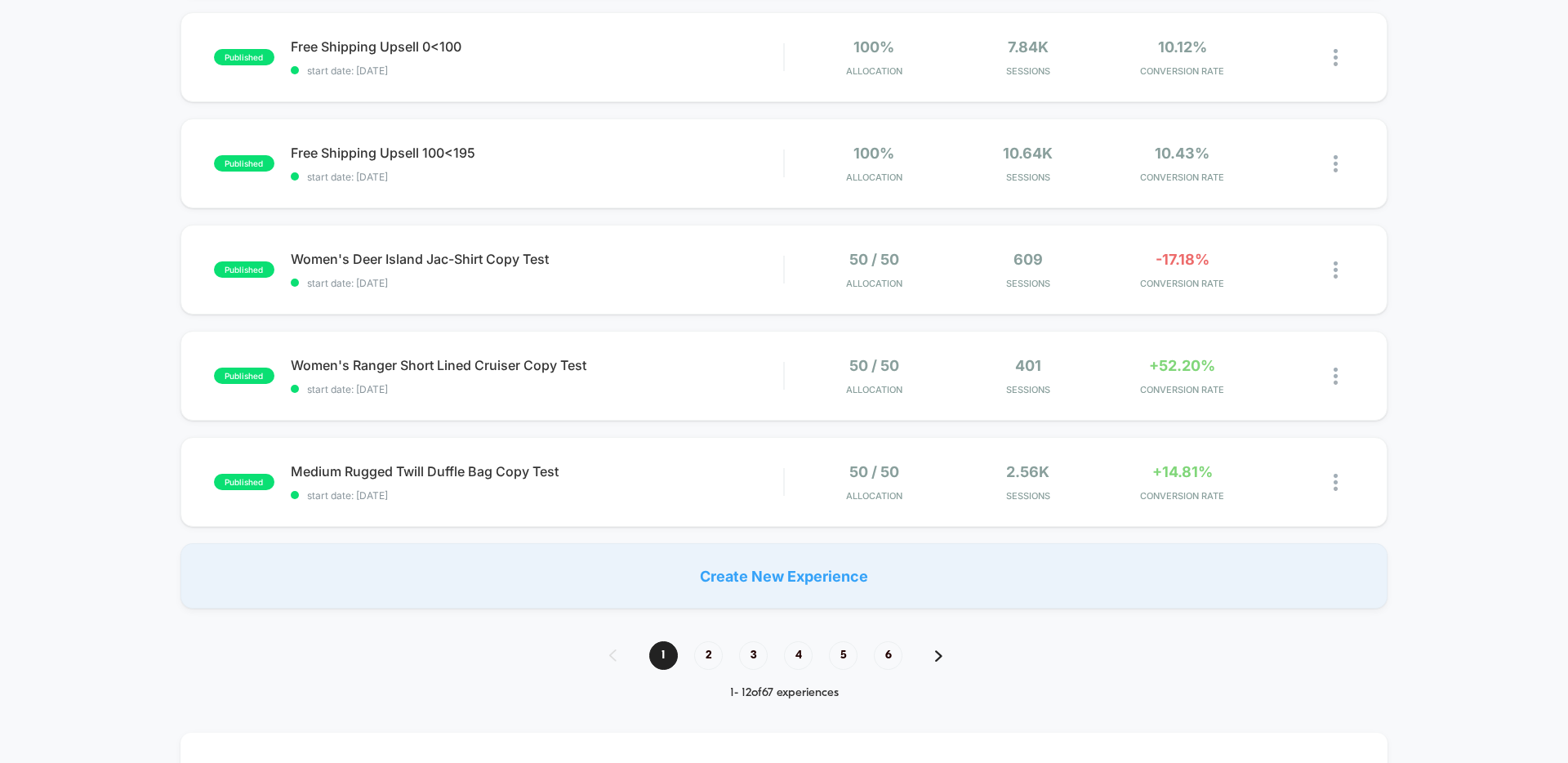
scroll to position [951, 0]
